Goal: Browse casually: Explore the website without a specific task or goal

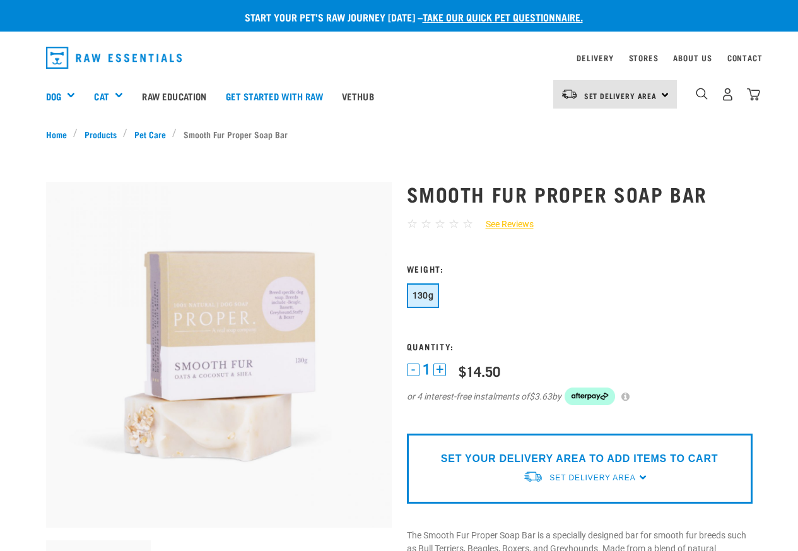
click at [119, 504] on img at bounding box center [219, 355] width 346 height 346
click at [143, 328] on img at bounding box center [219, 355] width 346 height 346
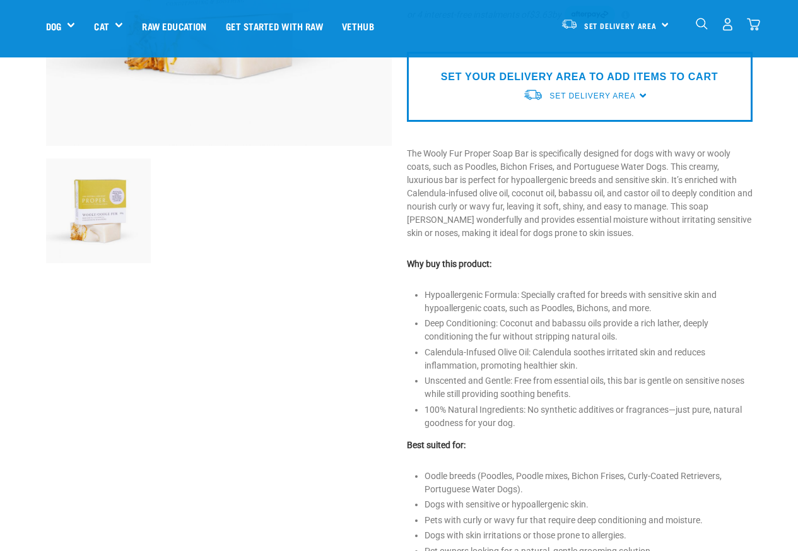
scroll to position [303, 0]
